Goal: Book appointment/travel/reservation

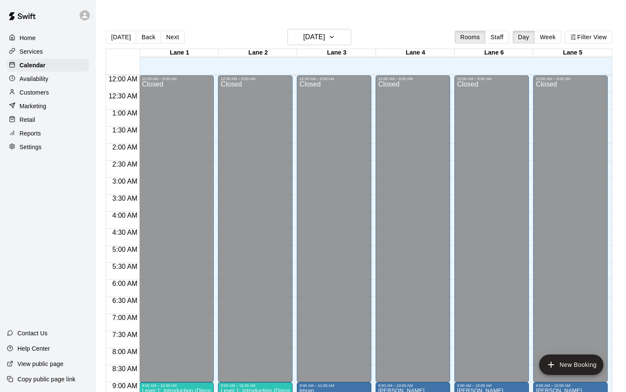
scroll to position [221, 0]
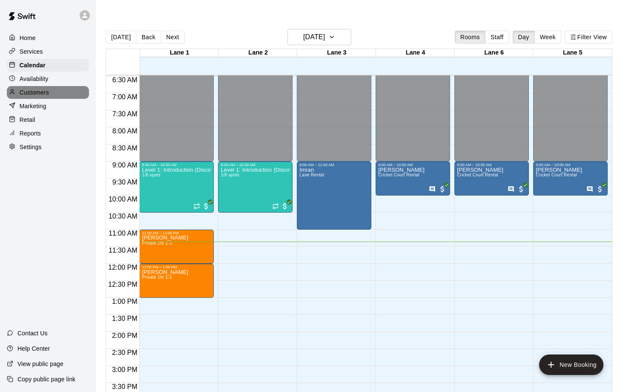
click at [35, 93] on p "Customers" at bounding box center [34, 92] width 29 height 9
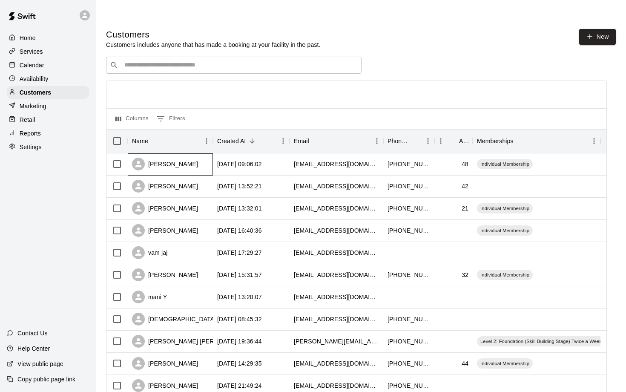
click at [166, 158] on div "[PERSON_NAME]" at bounding box center [165, 164] width 66 height 13
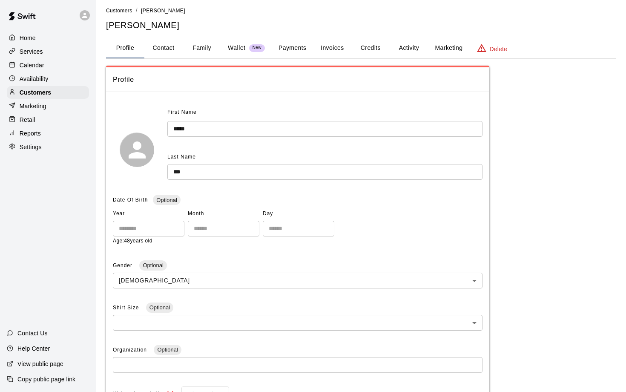
scroll to position [13, 0]
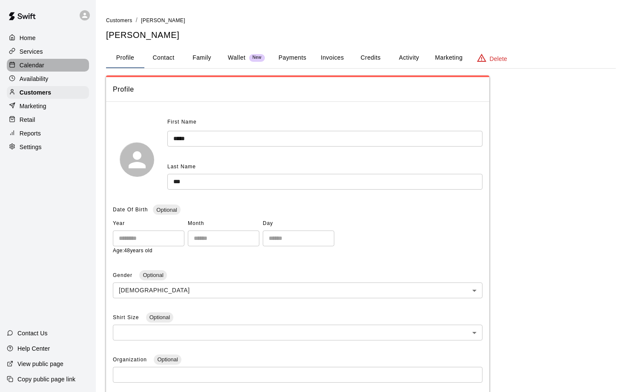
click at [30, 66] on p "Calendar" at bounding box center [32, 65] width 25 height 9
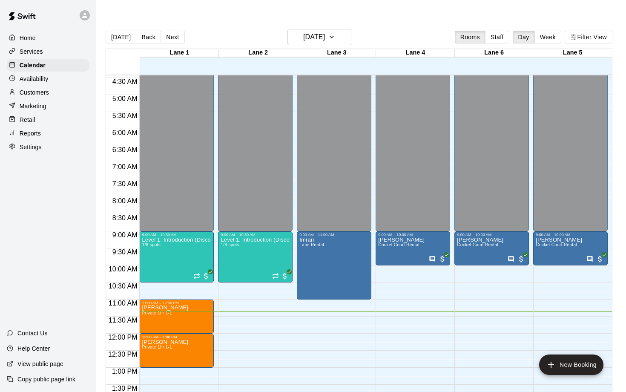
scroll to position [149, 0]
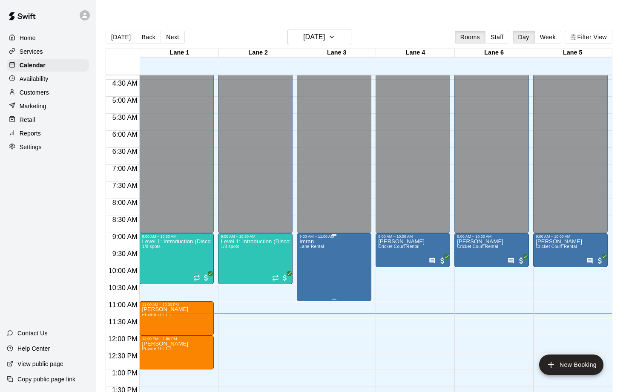
click at [311, 241] on p "Imran" at bounding box center [311, 241] width 25 height 0
click at [307, 237] on button "edit" at bounding box center [308, 231] width 17 height 17
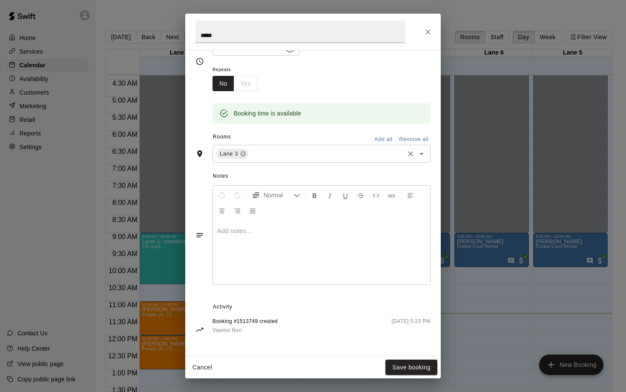
scroll to position [124, 0]
click at [428, 31] on icon "Close" at bounding box center [428, 32] width 9 height 9
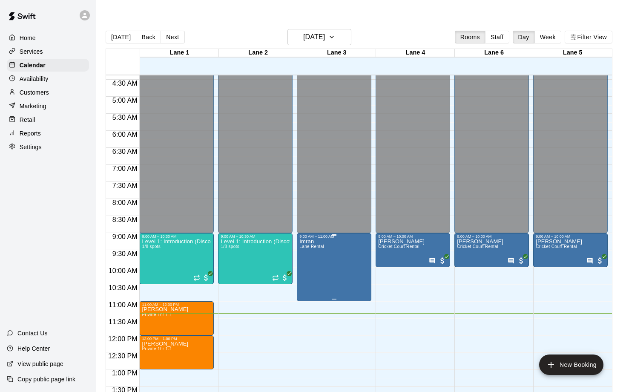
click at [309, 267] on icon "delete" at bounding box center [308, 269] width 10 height 10
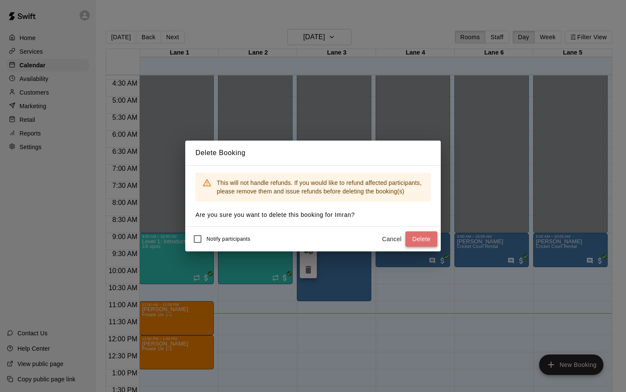
click at [416, 237] on button "Delete" at bounding box center [421, 239] width 32 height 16
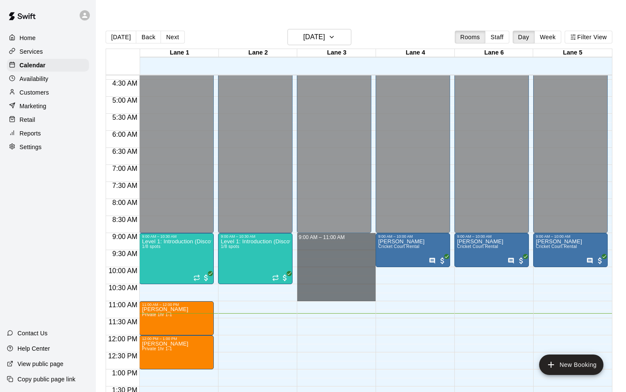
drag, startPoint x: 327, startPoint y: 218, endPoint x: 327, endPoint y: 282, distance: 63.5
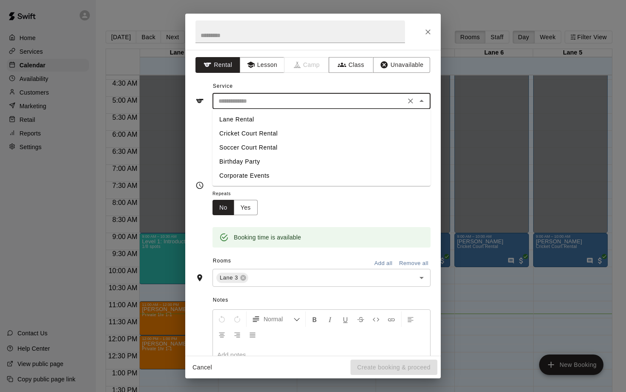
click at [282, 98] on input "text" at bounding box center [309, 101] width 188 height 11
click at [269, 118] on li "Lane Rental" at bounding box center [322, 119] width 218 height 14
type input "**********"
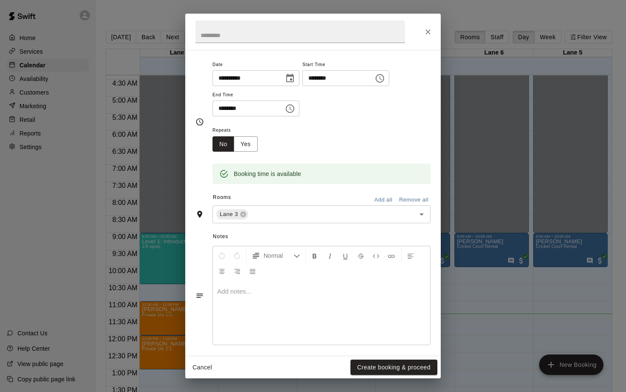
scroll to position [69, 0]
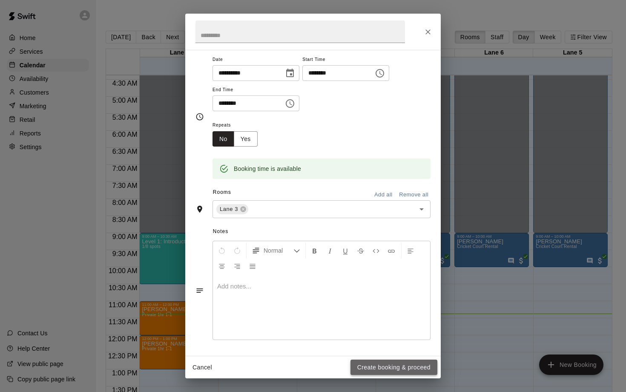
click at [384, 368] on button "Create booking & proceed" at bounding box center [393, 367] width 87 height 16
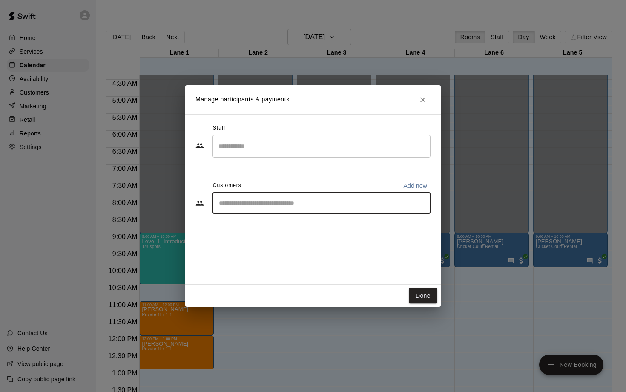
click at [294, 202] on input "Start typing to search customers..." at bounding box center [321, 203] width 210 height 9
type input "*****"
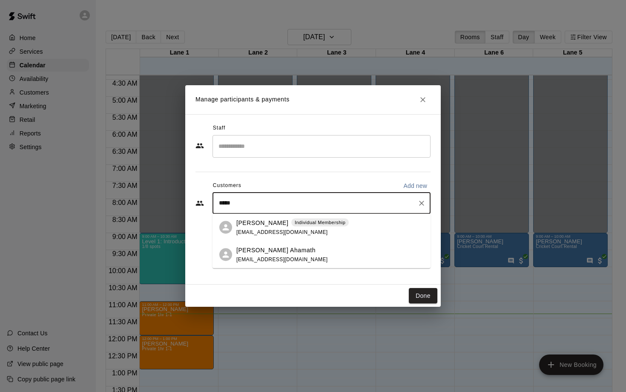
click at [264, 228] on div "[PERSON_NAME] Individual Membership [EMAIL_ADDRESS][DOMAIN_NAME]" at bounding box center [292, 227] width 112 height 18
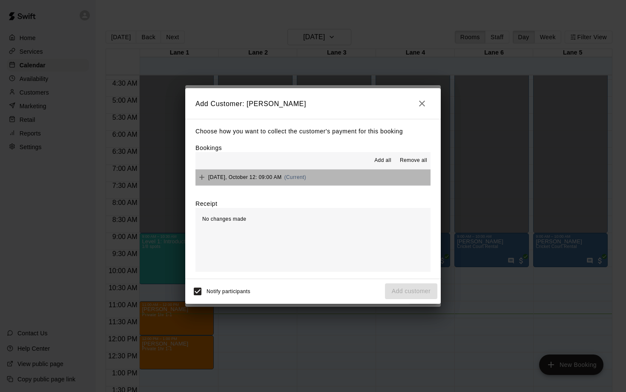
click at [261, 179] on span "[DATE], October 12: 09:00 AM" at bounding box center [244, 177] width 73 height 6
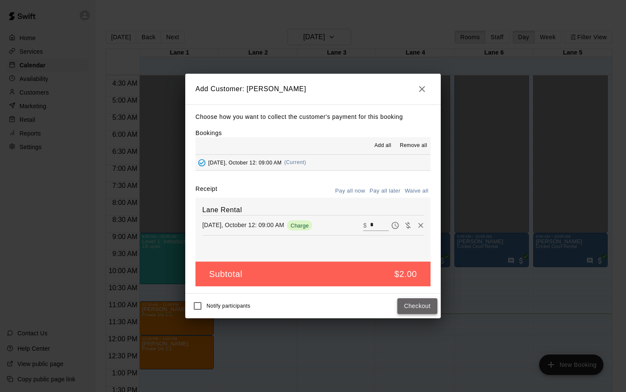
click at [420, 304] on button "Checkout" at bounding box center [417, 306] width 40 height 16
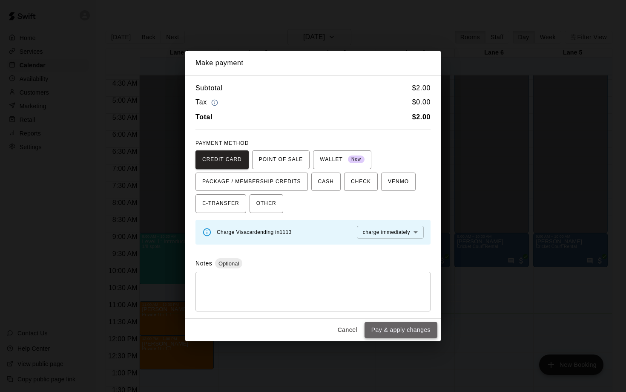
click at [395, 329] on button "Pay & apply changes" at bounding box center [401, 330] width 73 height 16
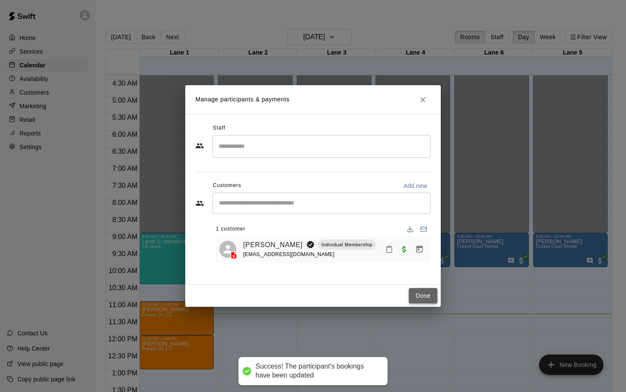
click at [419, 293] on button "Done" at bounding box center [423, 296] width 29 height 16
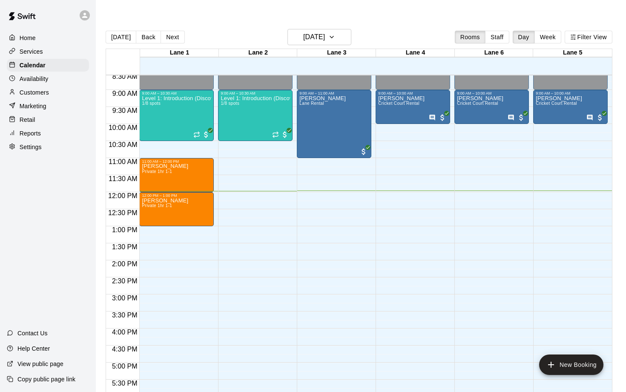
scroll to position [292, 0]
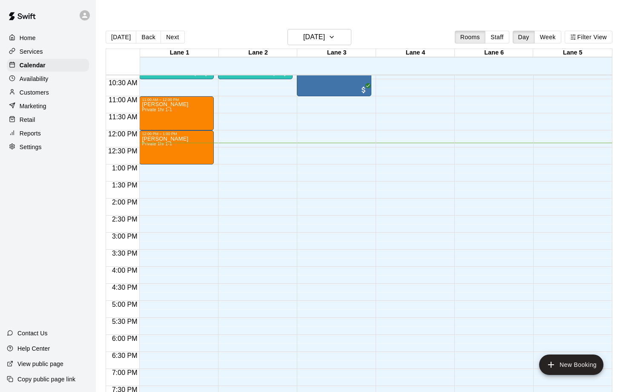
scroll to position [355, 0]
